Goal: Entertainment & Leisure: Consume media (video, audio)

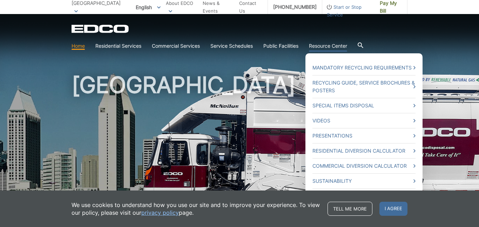
click at [316, 49] on link "Resource Center" at bounding box center [328, 46] width 38 height 8
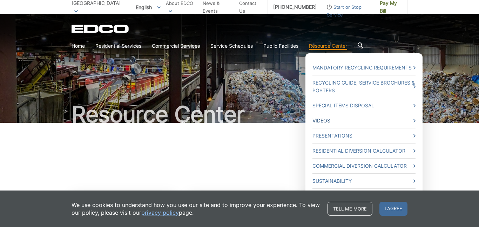
click at [323, 119] on link "Videos" at bounding box center [363, 121] width 103 height 8
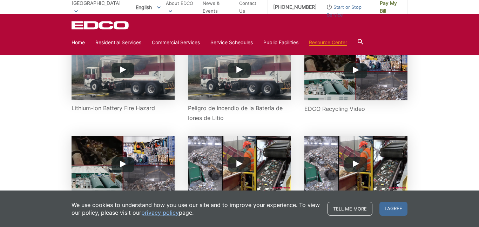
scroll to position [126, 0]
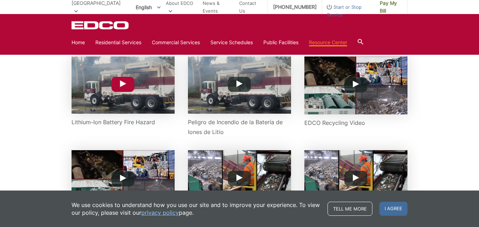
click at [121, 87] on button "Play Button" at bounding box center [122, 84] width 23 height 15
